Goal: Information Seeking & Learning: Learn about a topic

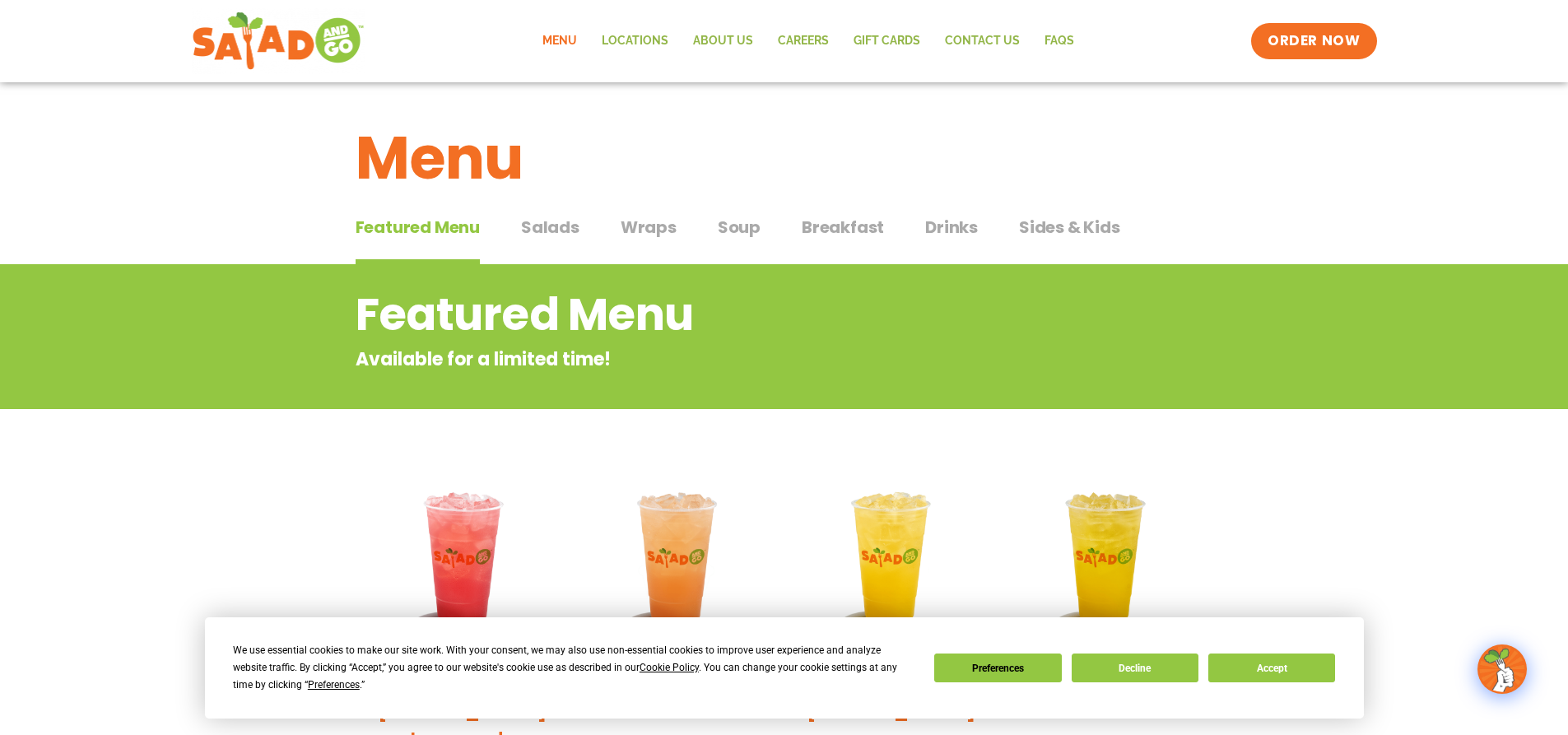
click at [561, 220] on span "Salads" at bounding box center [550, 227] width 58 height 25
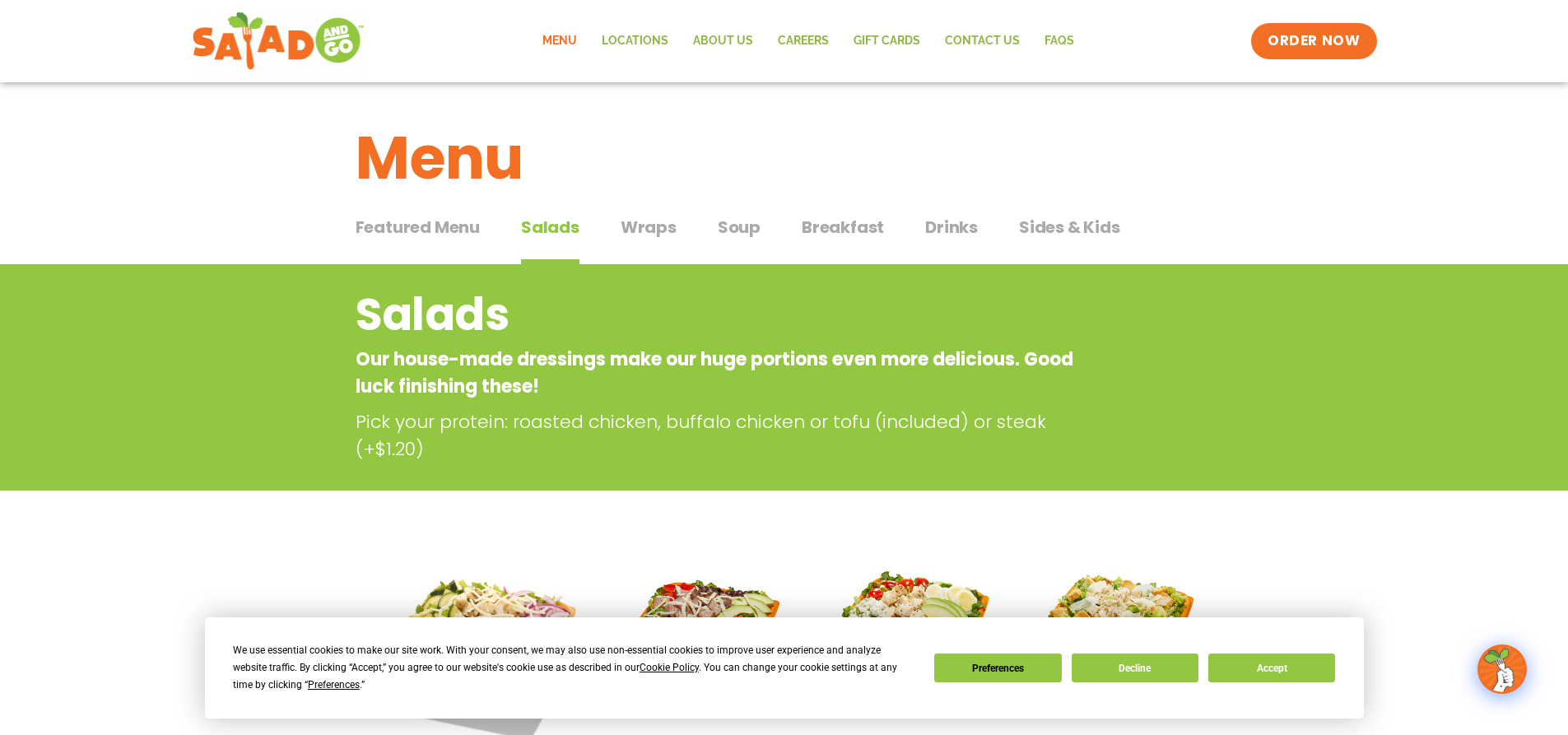
click at [657, 244] on button "Wraps Wraps" at bounding box center [648, 239] width 56 height 50
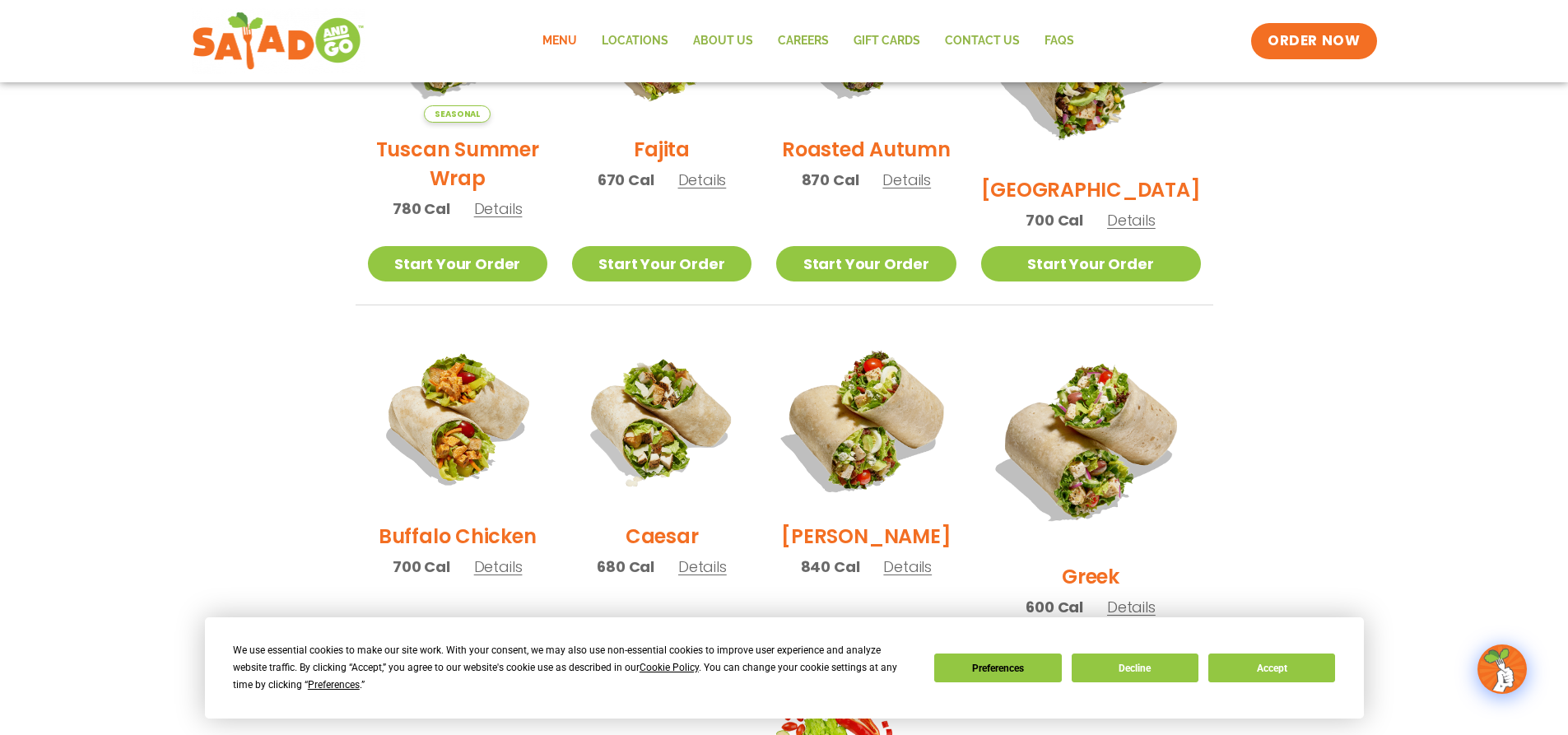
scroll to position [741, 0]
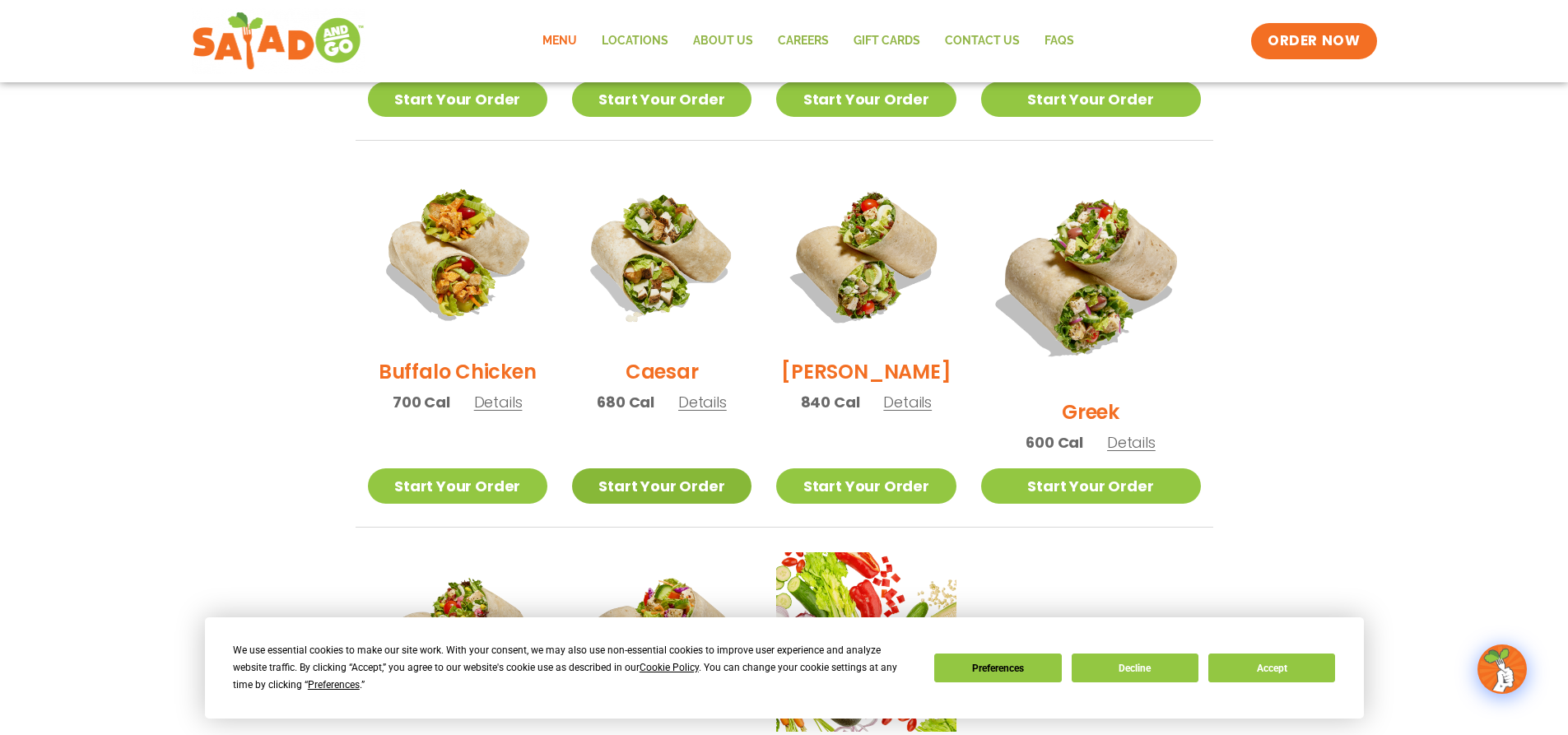
click at [730, 468] on link "Start Your Order" at bounding box center [661, 486] width 179 height 35
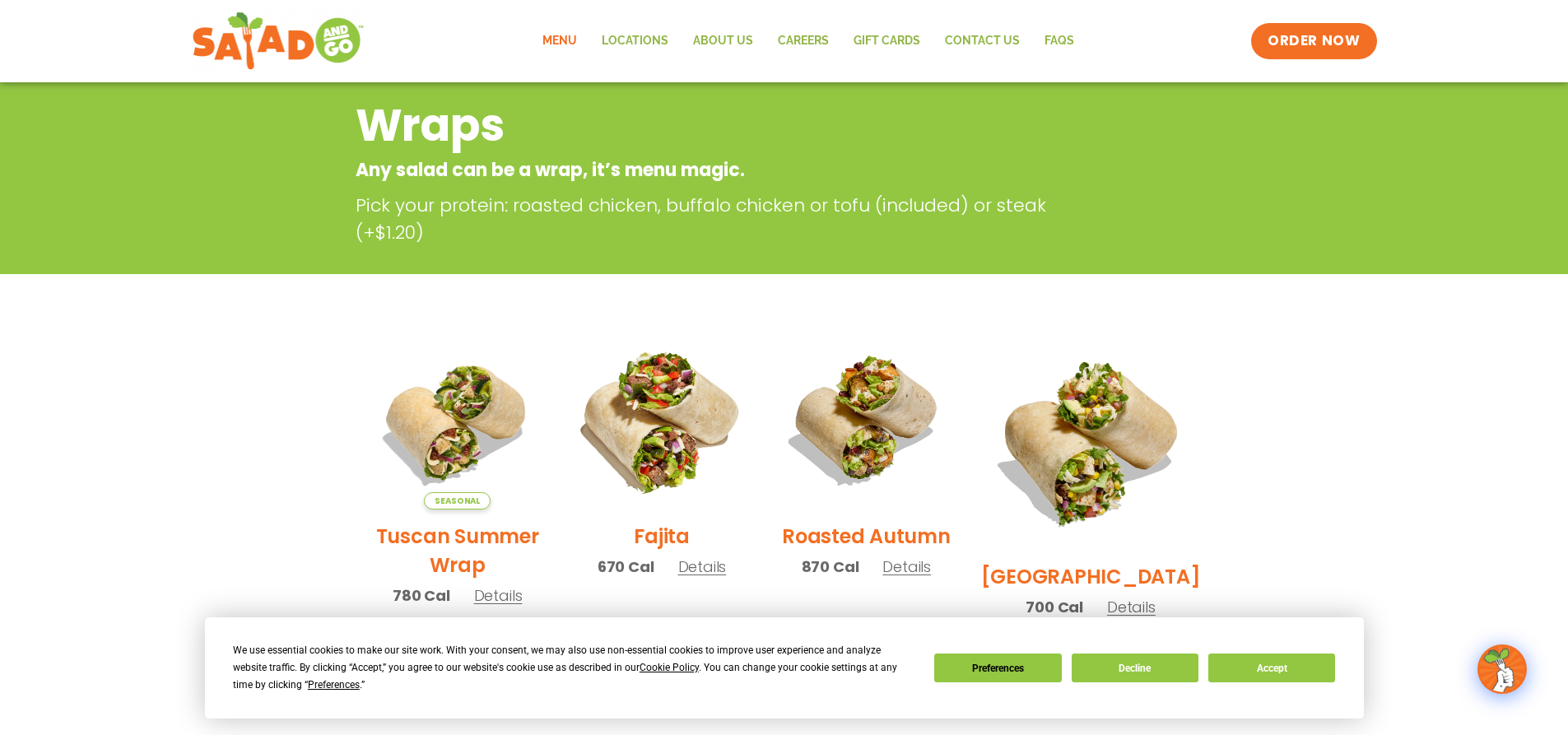
scroll to position [0, 0]
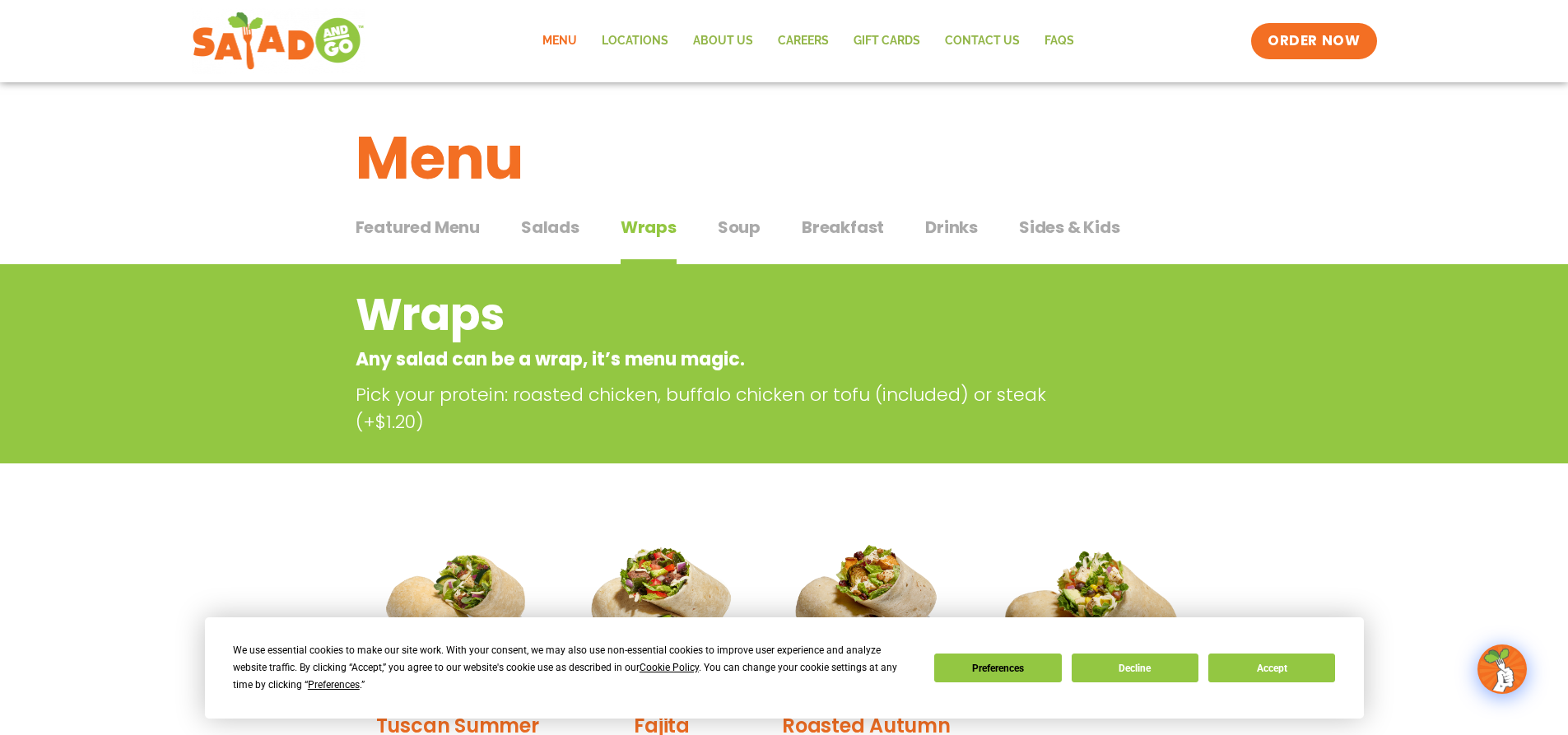
click at [550, 238] on span "Salads" at bounding box center [550, 227] width 58 height 25
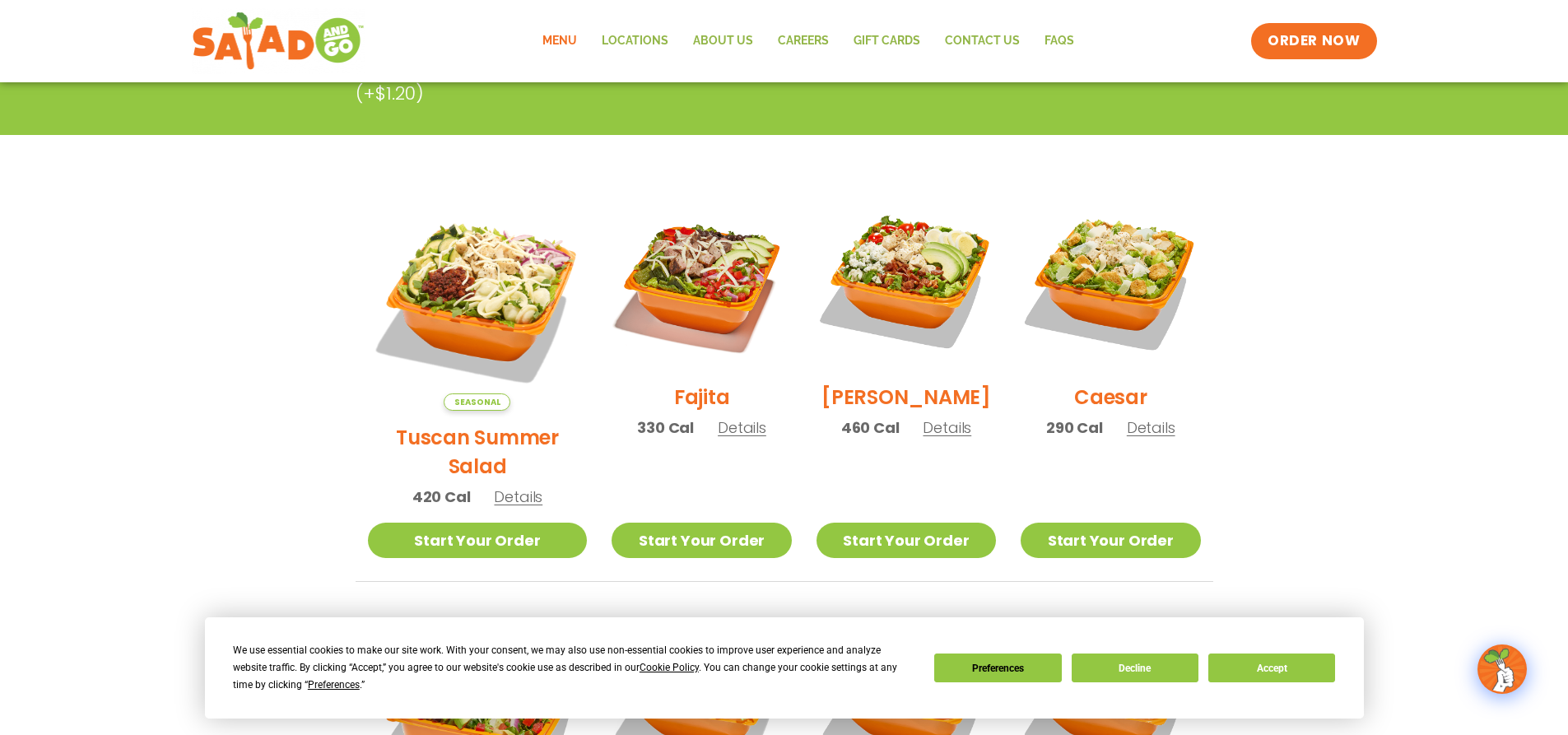
scroll to position [330, 0]
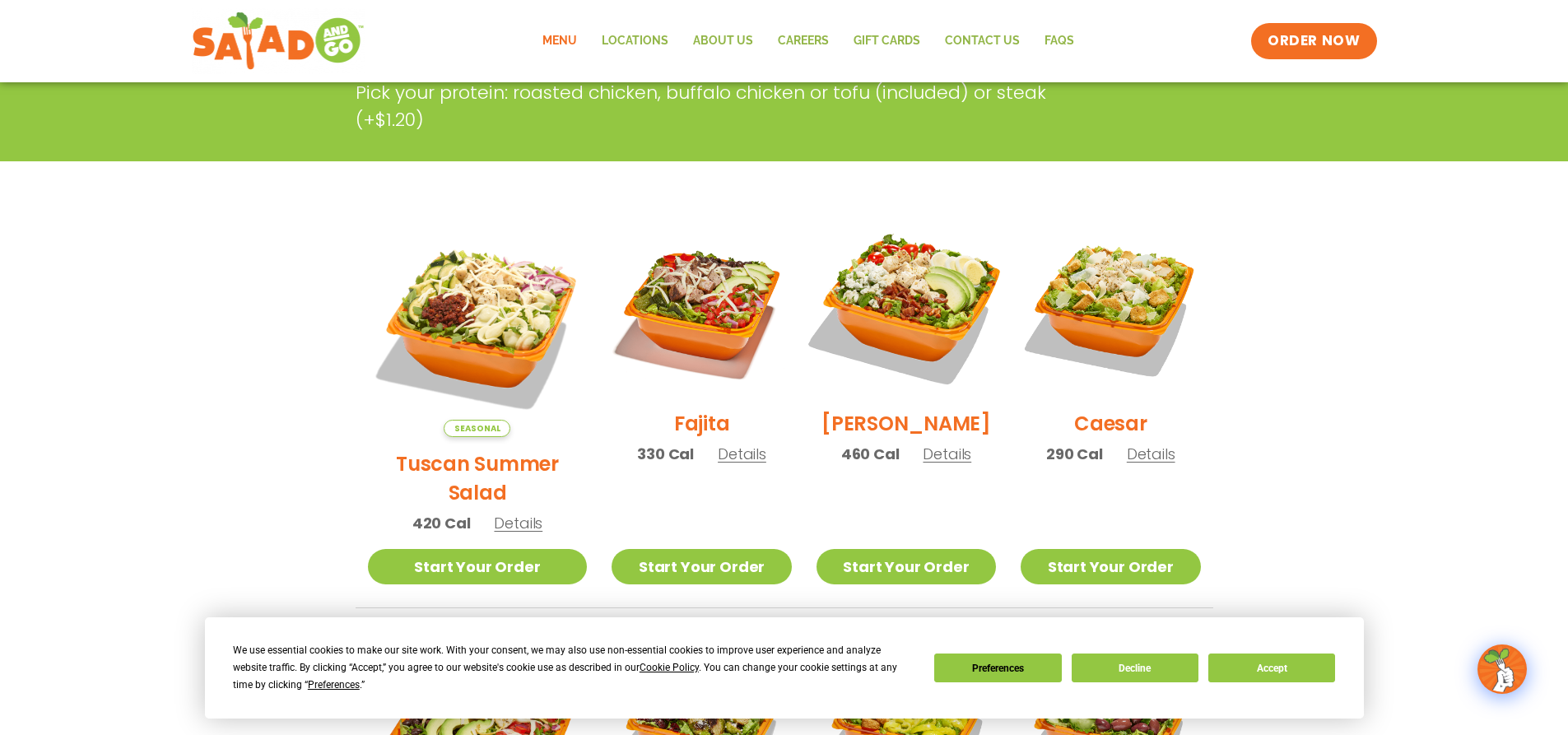
click at [875, 279] on img at bounding box center [906, 307] width 210 height 210
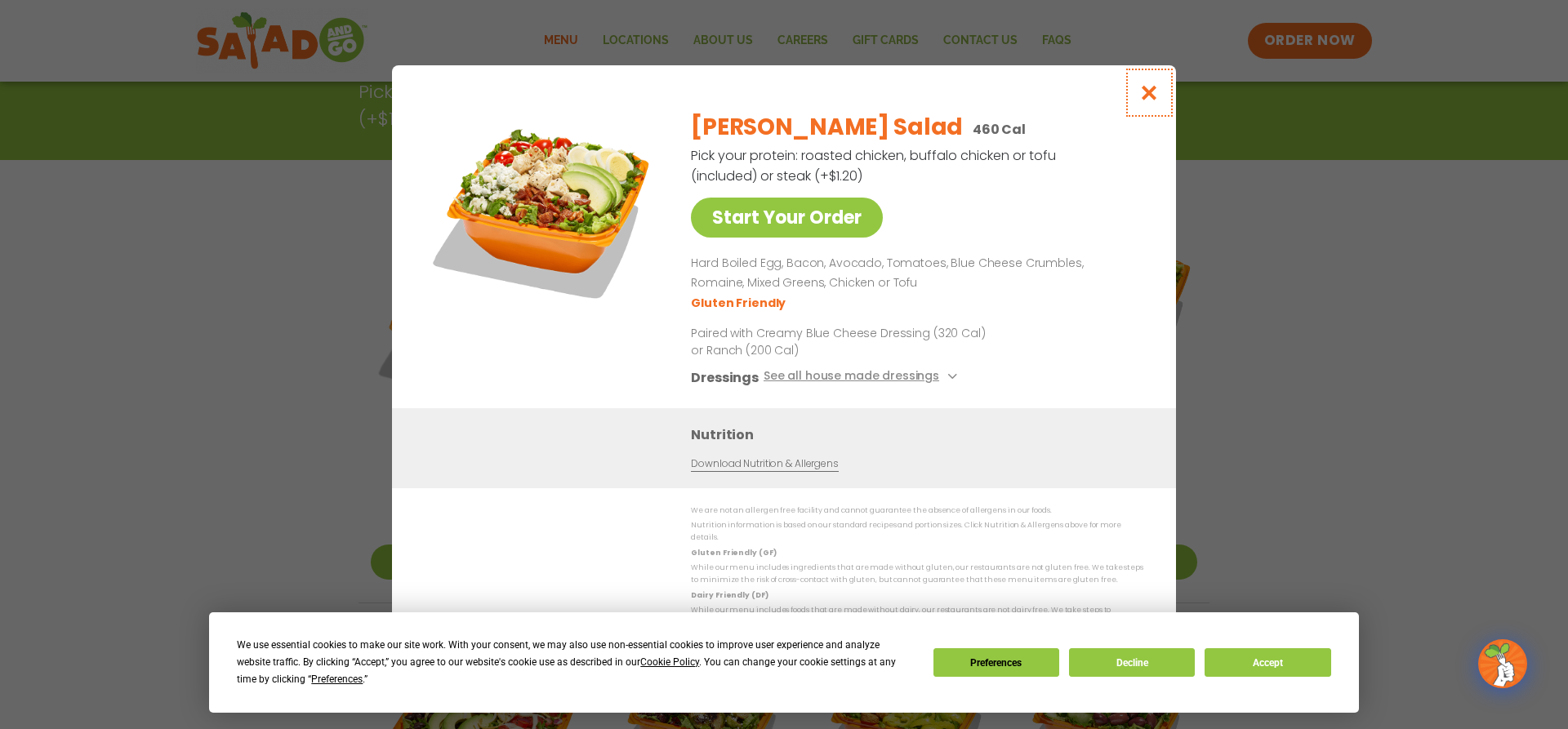
click at [1152, 90] on icon "Close modal" at bounding box center [1149, 93] width 21 height 17
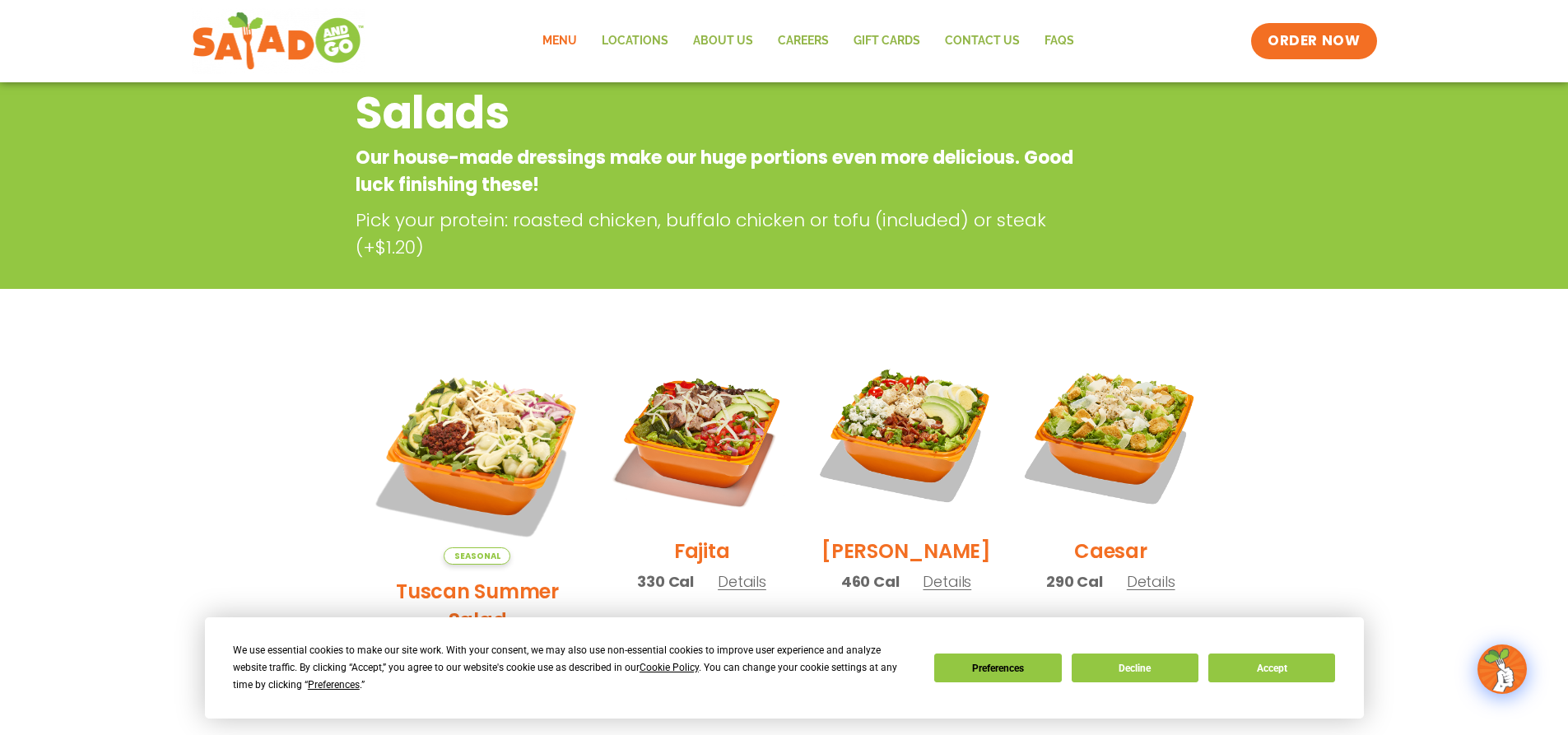
scroll to position [83, 0]
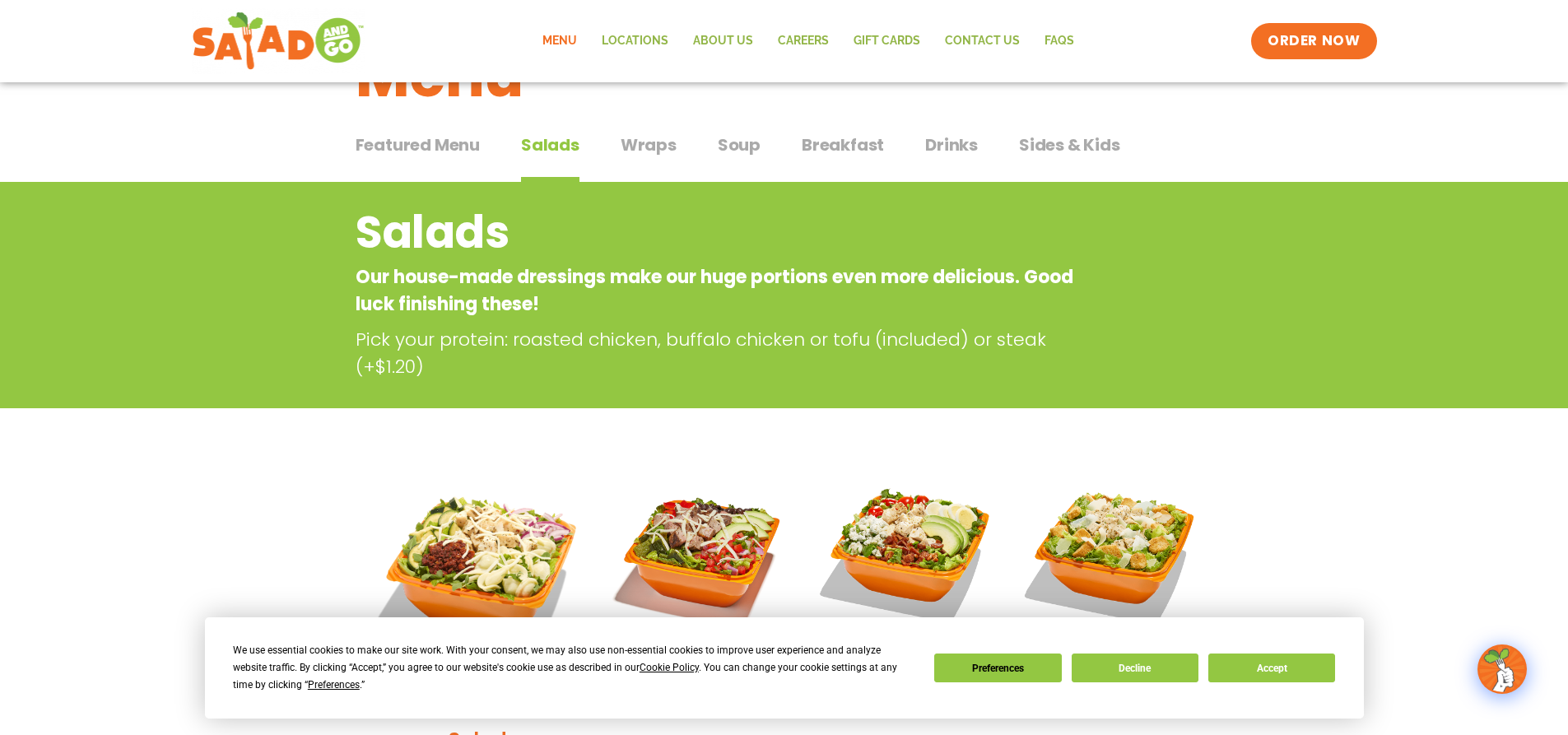
click at [637, 133] on span "Wraps" at bounding box center [648, 145] width 56 height 25
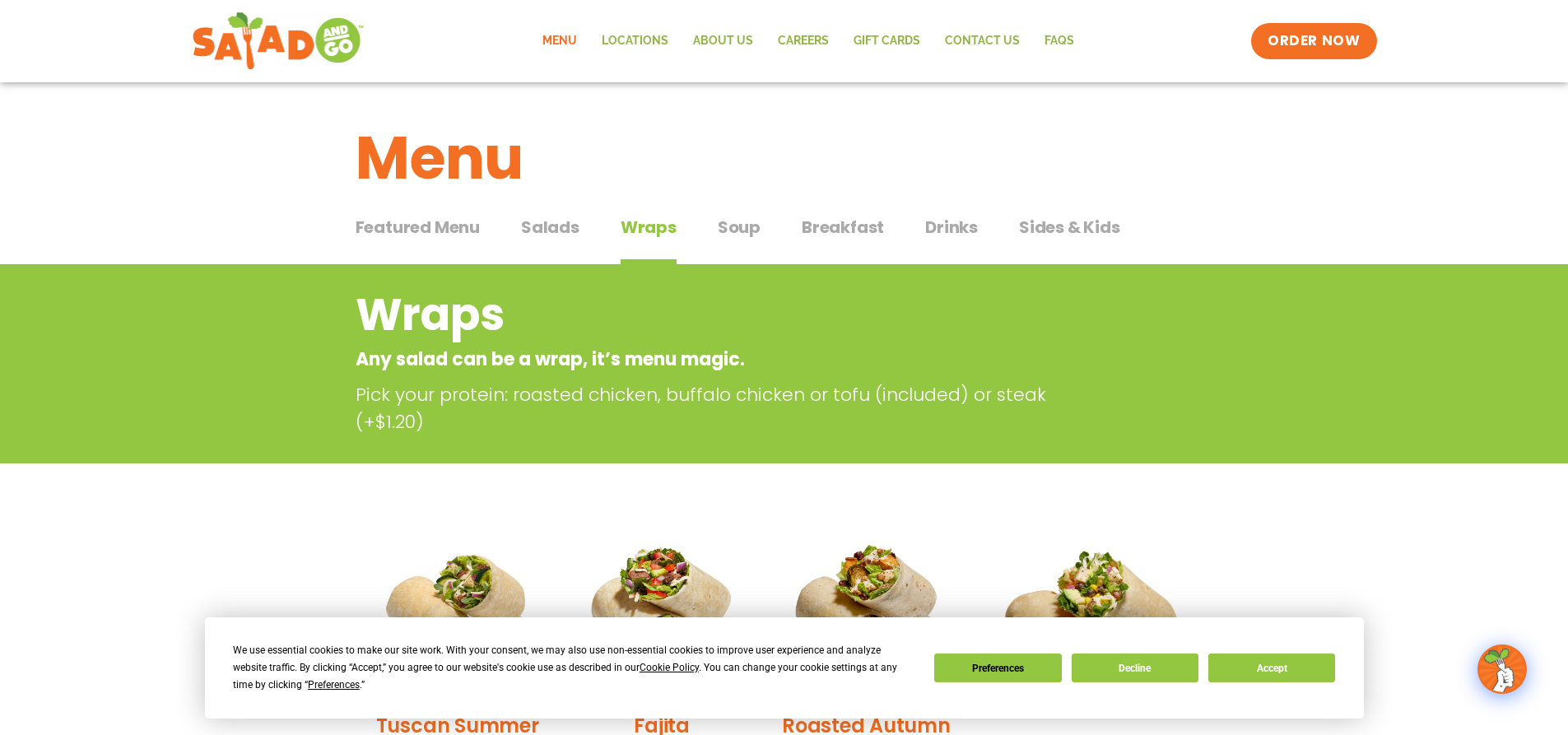
click at [547, 227] on span "Salads" at bounding box center [550, 227] width 58 height 25
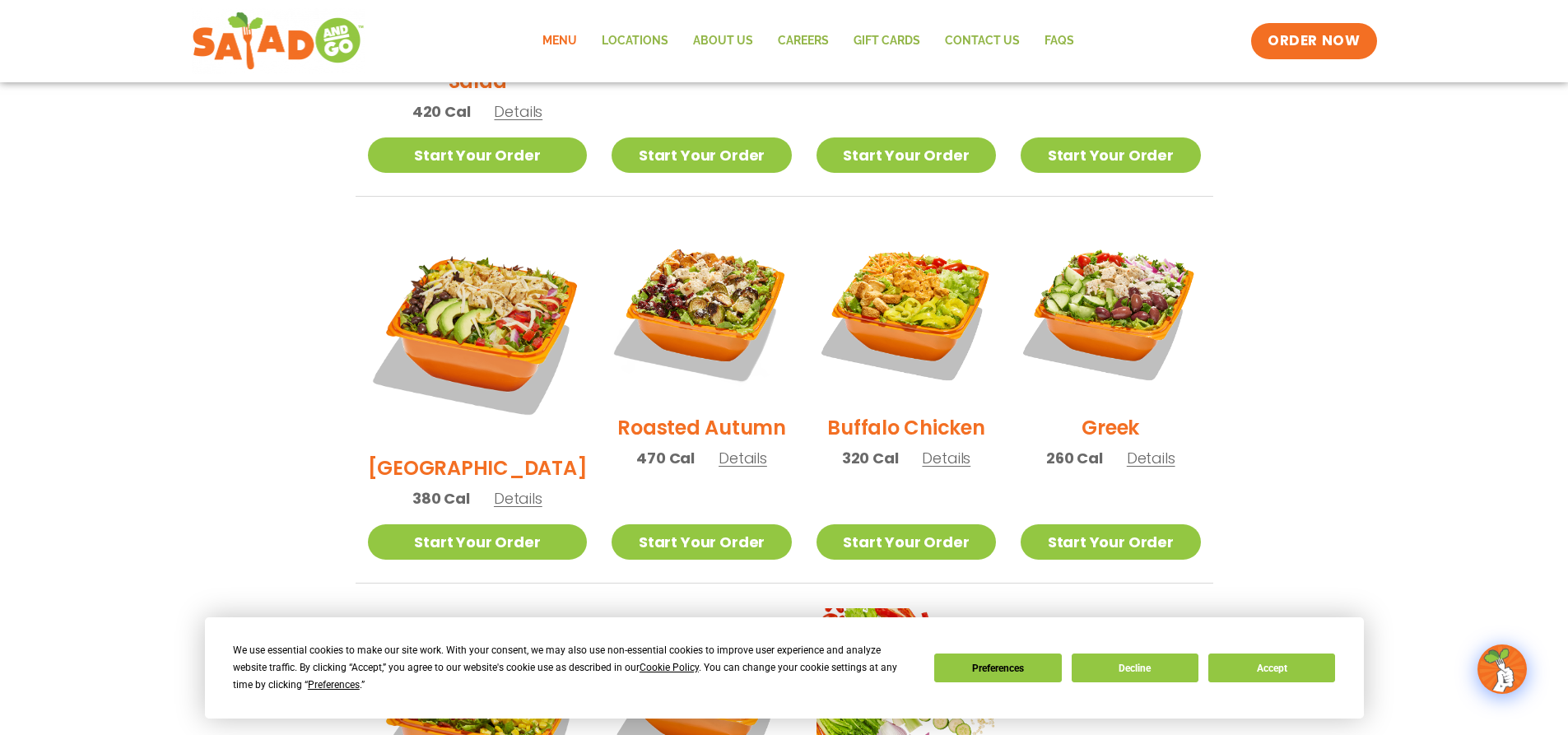
scroll to position [823, 0]
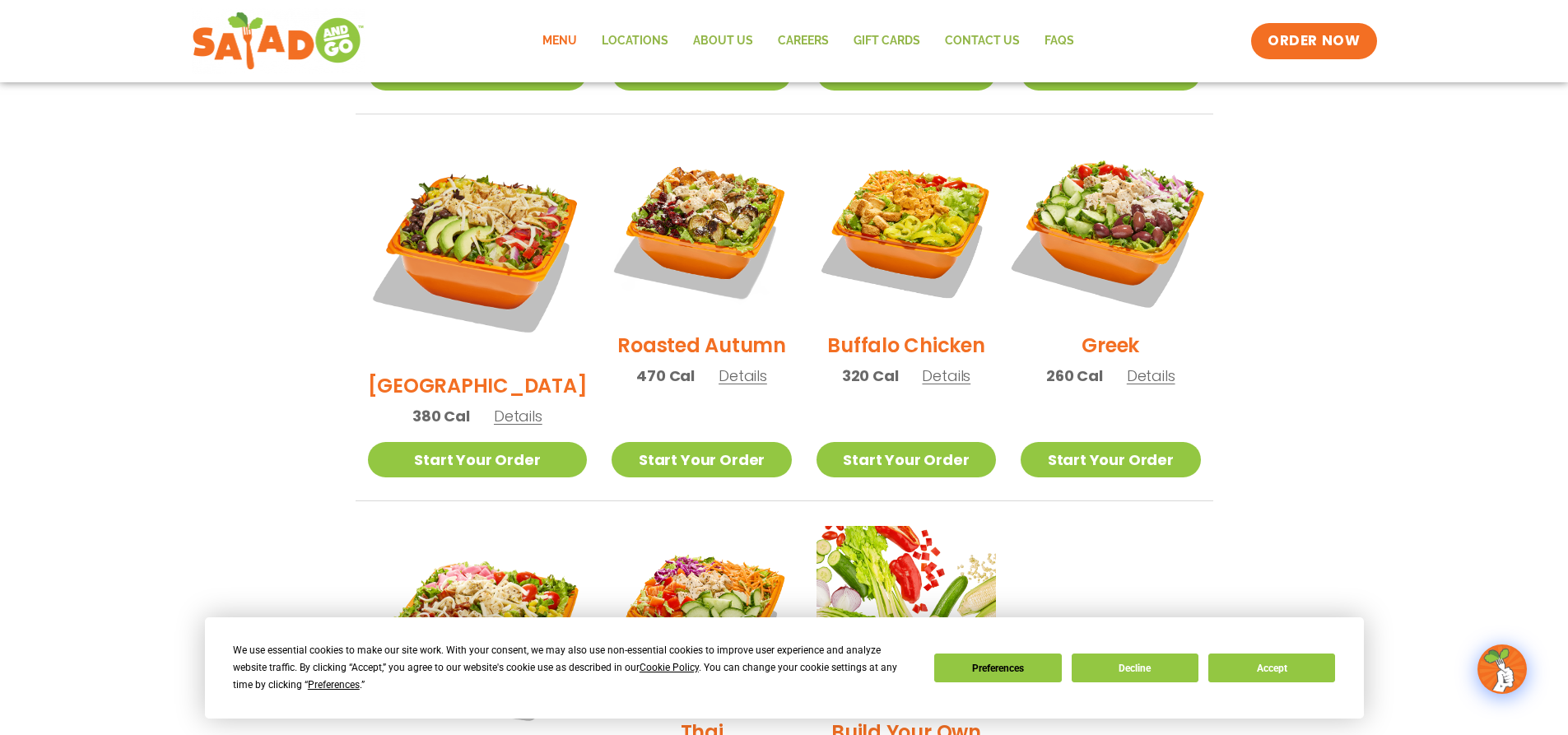
click at [1071, 212] on img at bounding box center [1110, 229] width 210 height 210
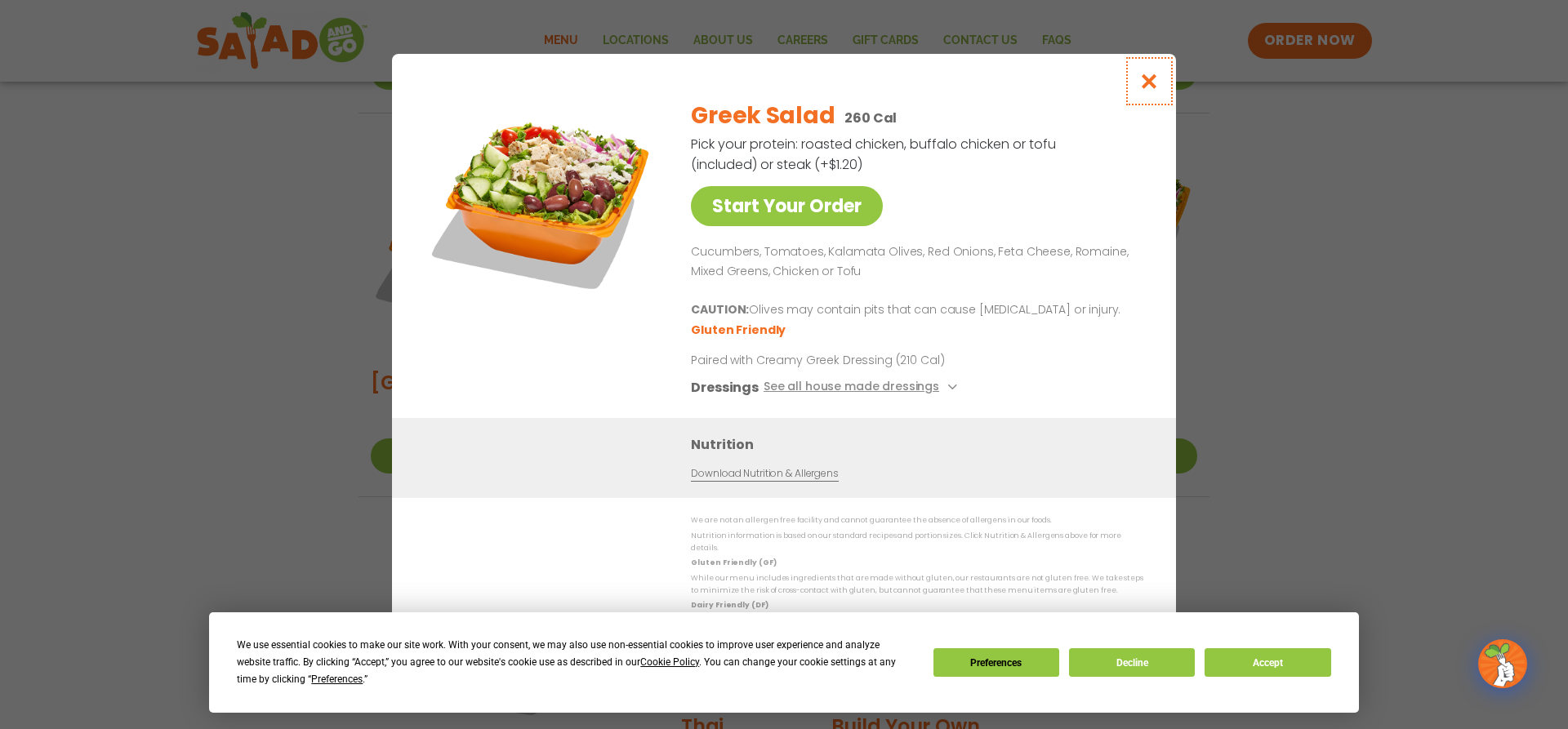
click at [1140, 89] on icon "Close modal" at bounding box center [1149, 81] width 21 height 17
